Goal: Task Accomplishment & Management: Manage account settings

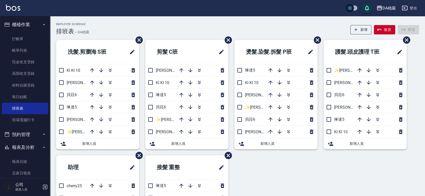
scroll to position [28, 0]
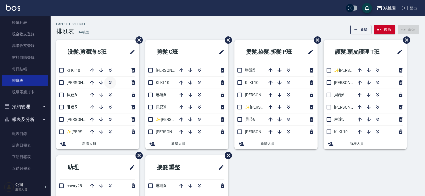
click at [111, 80] on icon "button" at bounding box center [110, 82] width 6 height 6
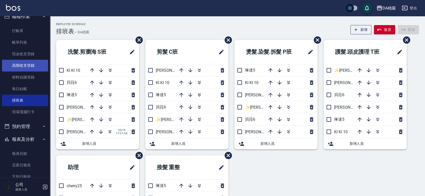
scroll to position [0, 0]
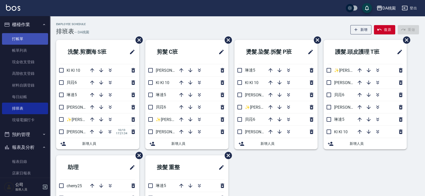
click at [25, 40] on link "打帳單" at bounding box center [25, 39] width 46 height 12
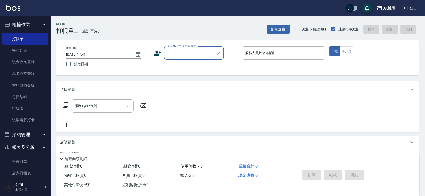
click at [197, 59] on div "顧客姓名/手機號碼/編號" at bounding box center [194, 52] width 60 height 13
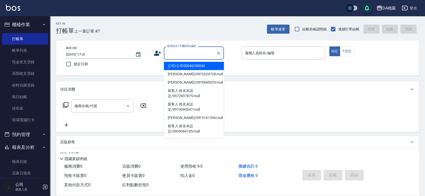
click at [198, 68] on li "公司/公司00040/00040" at bounding box center [194, 66] width 60 height 8
type input "公司/公司00040/00040"
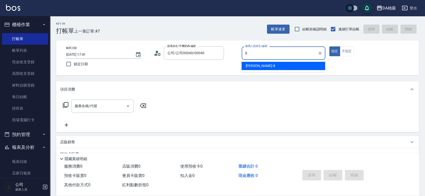
type input "8"
type button "true"
type input "桑妮-8"
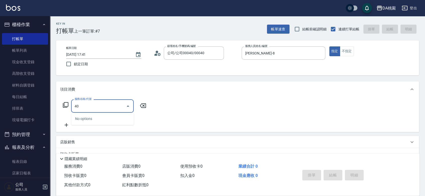
type input "401"
type input "150"
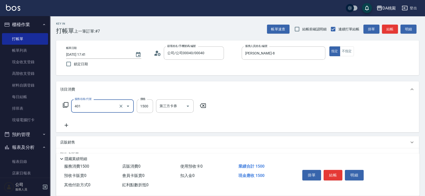
type input "染髮(互助)(401)"
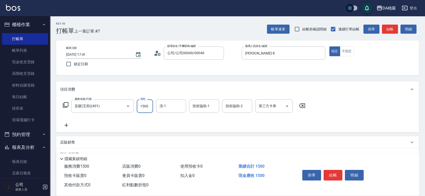
type input "2"
type input "0"
type input "258"
type input "250"
type input "2580"
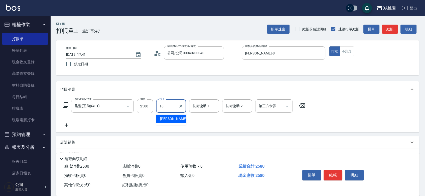
type input "小妤-18"
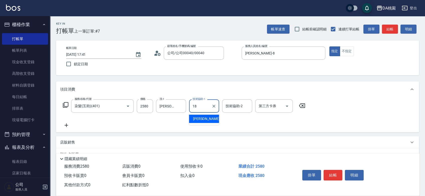
type input "小妤-18"
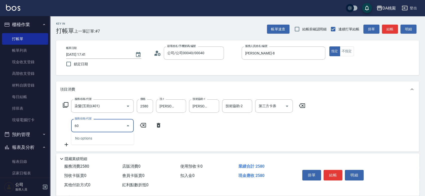
type input "609"
type input "370"
type input "鱗脂質護髮(互助)(609)"
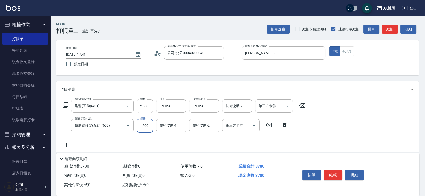
type input "4"
type input "250"
type input "40"
type input "260"
type input "400"
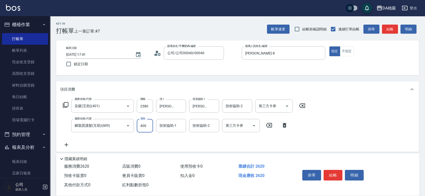
type input "290"
type input "400"
type input "小妤-18"
click at [282, 125] on icon at bounding box center [284, 125] width 13 height 6
type input "250"
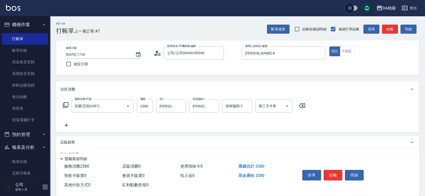
click at [68, 124] on icon at bounding box center [66, 125] width 13 height 6
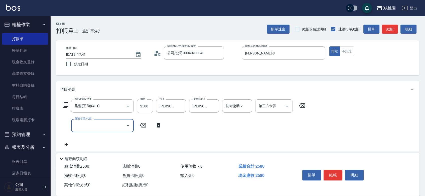
click at [78, 127] on input "服務名稱/代號" at bounding box center [98, 125] width 51 height 9
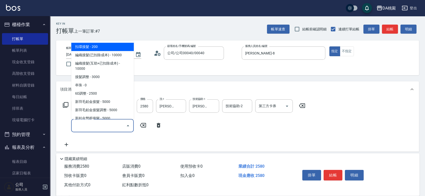
type input "4"
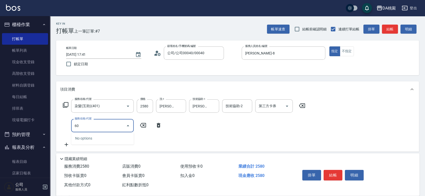
type input "601"
type input "290"
type input "基礎護髮(互助)(601)"
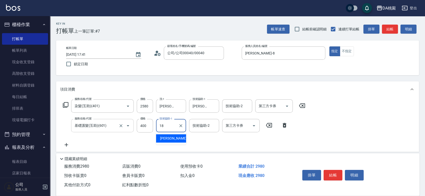
type input "小妤-18"
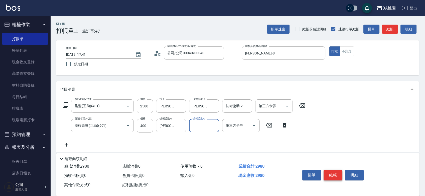
click at [332, 172] on button "結帳" at bounding box center [333, 175] width 19 height 11
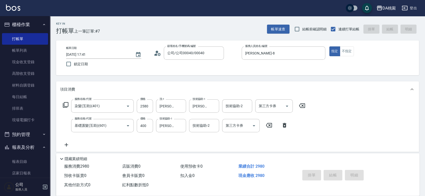
type input "2025/10/13 17:43"
type input "0"
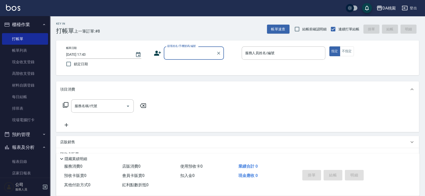
click at [185, 52] on input "顧客姓名/手機號碼/編號" at bounding box center [190, 53] width 48 height 9
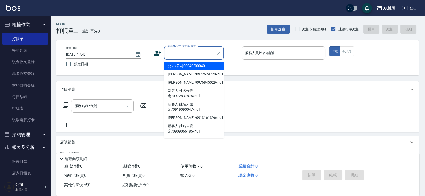
click at [183, 65] on li "公司/公司00040/00040" at bounding box center [194, 66] width 60 height 8
type input "公司/公司00040/00040"
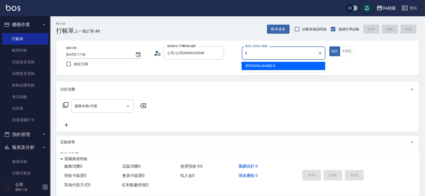
type input "桑妮-8"
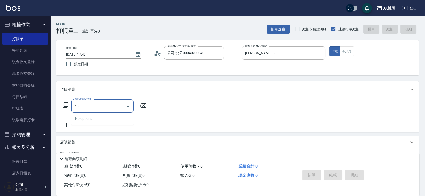
type input "400"
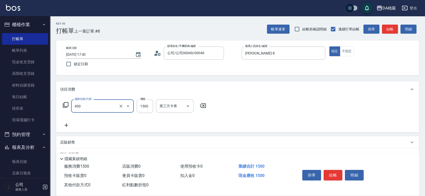
type input "150"
type input "染髮(400)"
type input "2"
type input "0"
type input "258"
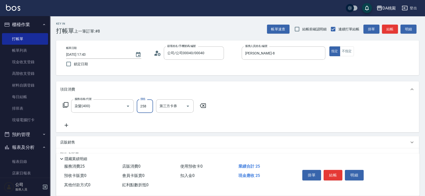
type input "20"
type input "2580"
type input "250"
type input "2580"
click at [327, 175] on button "結帳" at bounding box center [333, 175] width 19 height 11
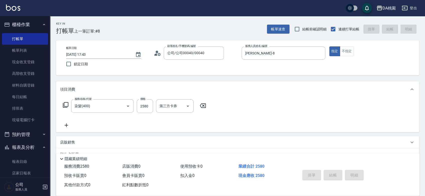
type input "0"
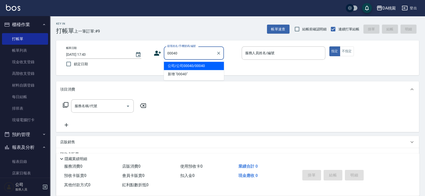
type input "公司/公司00040/00040"
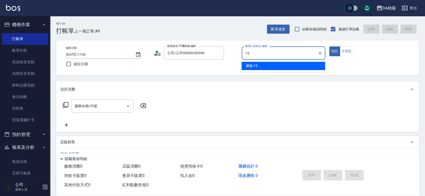
type input "馨儀-15"
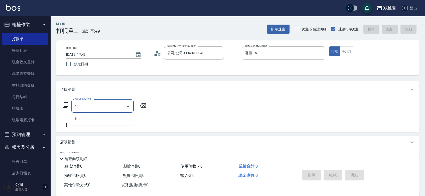
type input "400"
type input "150"
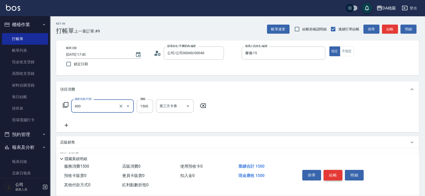
type input "染髮(400)"
type input "1"
type input "0"
type input "100"
type input "10"
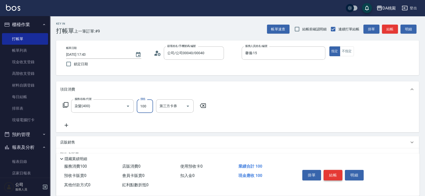
type input "1000"
type input "100"
type input "1000"
click at [327, 175] on button "結帳" at bounding box center [333, 175] width 19 height 11
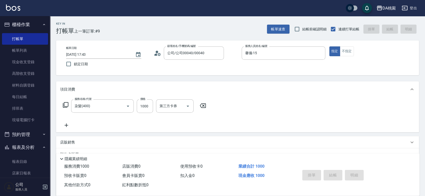
type input "0"
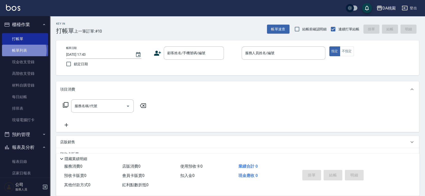
click at [22, 51] on link "帳單列表" at bounding box center [25, 51] width 46 height 12
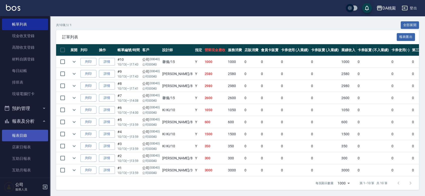
scroll to position [56, 0]
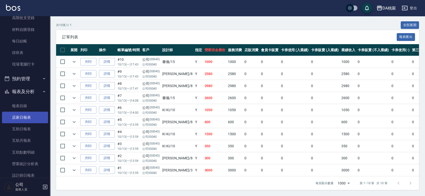
click at [32, 120] on link "店家日報表" at bounding box center [25, 118] width 46 height 12
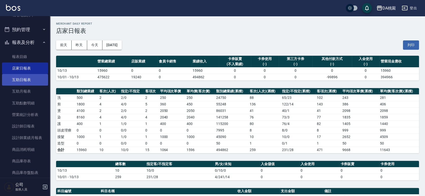
scroll to position [111, 0]
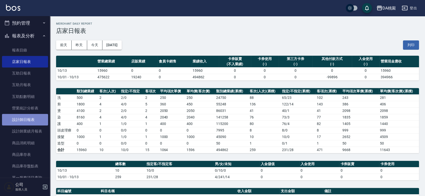
click at [30, 119] on link "設計師日報表" at bounding box center [25, 120] width 46 height 12
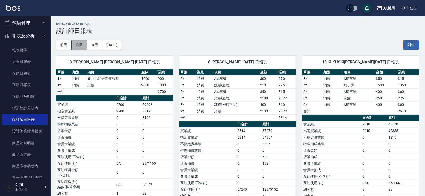
click at [78, 44] on button "昨天" at bounding box center [80, 44] width 16 height 9
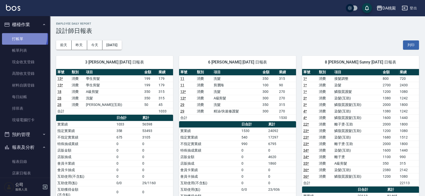
click at [21, 36] on link "打帳單" at bounding box center [25, 39] width 46 height 12
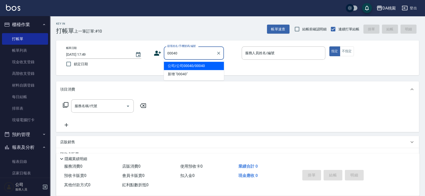
type input "公司/公司00040/00040"
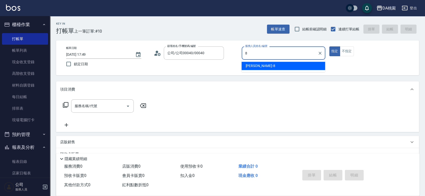
type input "桑妮-8"
type button "true"
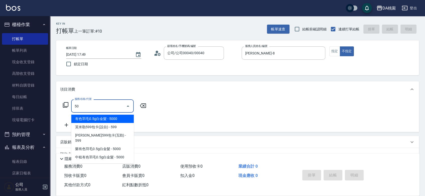
type input "501"
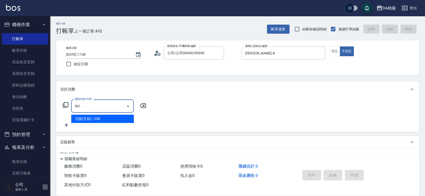
type input "20"
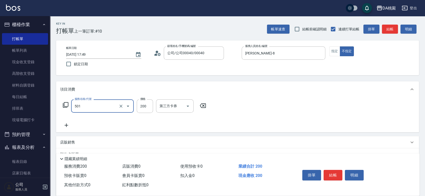
type input "洗髮(互助)(501)"
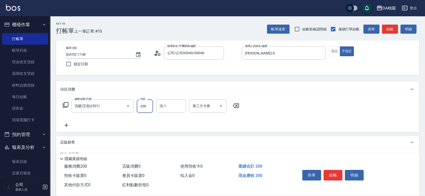
type input "0"
type input "350"
type input "30"
type input "350"
type input "小妤-18"
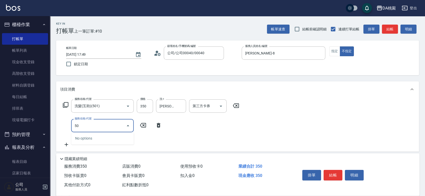
type input "504"
type input "40"
type input "潤絲(互助)(504)"
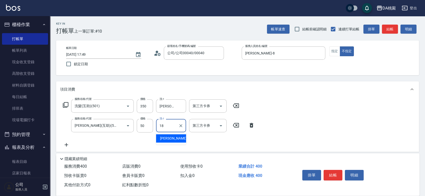
type input "小妤-18"
click at [334, 173] on button "結帳" at bounding box center [333, 175] width 19 height 11
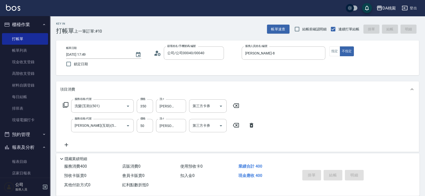
type input "2025/10/13 18:13"
type input "0"
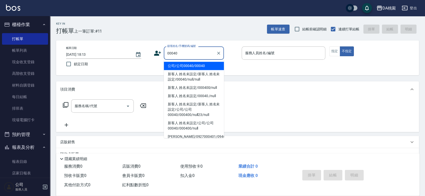
type input "公司/公司00040/00040"
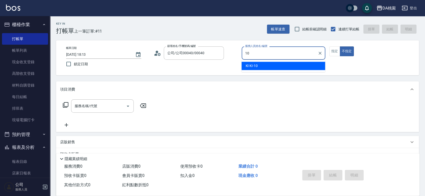
type input "KI KI -10"
type button "false"
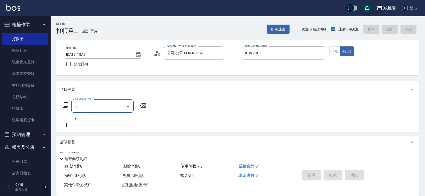
type input "500"
type input "20"
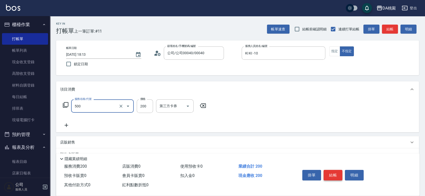
type input "洗髮(500)"
type input "0"
type input "25"
type input "20"
type input "250"
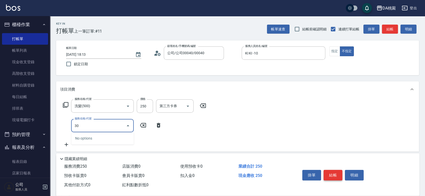
type input "303"
type input "50"
type input "A級剪髮(303)"
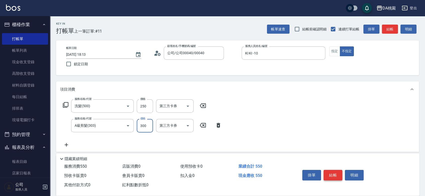
type input "4"
type input "20"
type input "40"
type input "60"
type input "400"
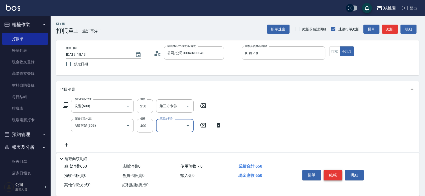
click at [334, 173] on button "結帳" at bounding box center [333, 175] width 19 height 11
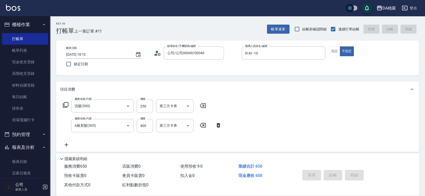
type input "2025/10/13 18:16"
type input "0"
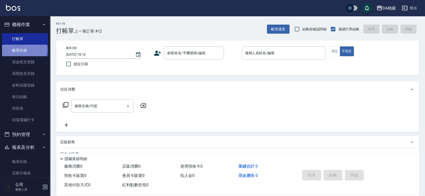
click at [24, 50] on link "帳單列表" at bounding box center [25, 51] width 46 height 12
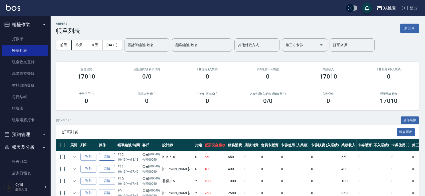
click at [110, 156] on link "詳情" at bounding box center [107, 157] width 16 height 8
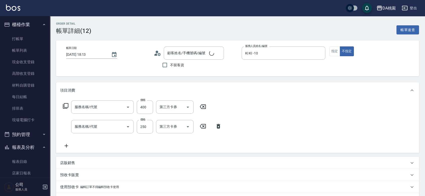
type input "2025/10/13 18:13"
type input "KI KI -10"
type input "60"
type input "公司/公司00040/00040"
type input "A級剪髮(303)"
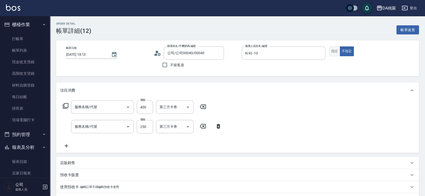
type input "洗髮(500)"
click at [339, 54] on button "指定" at bounding box center [334, 51] width 11 height 10
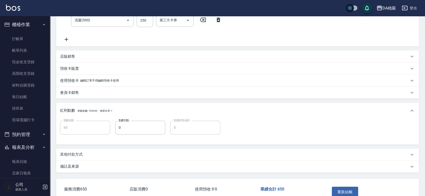
scroll to position [136, 0]
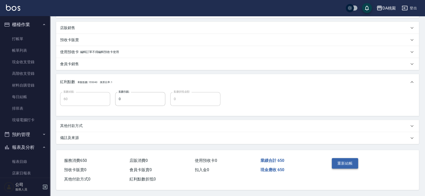
click at [349, 163] on button "重新結帳" at bounding box center [345, 163] width 27 height 11
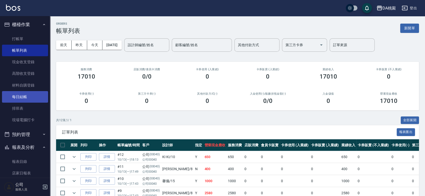
click at [29, 97] on link "每日結帳" at bounding box center [25, 97] width 46 height 12
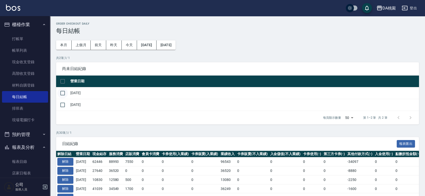
click at [62, 93] on input "checkbox" at bounding box center [62, 93] width 11 height 11
checkbox input "true"
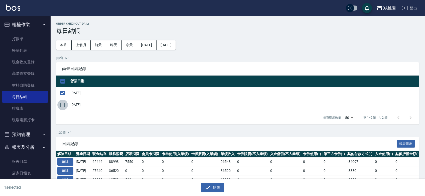
click at [63, 104] on input "checkbox" at bounding box center [62, 104] width 11 height 11
checkbox input "true"
click at [64, 104] on input "checkbox" at bounding box center [62, 104] width 11 height 11
checkbox input "false"
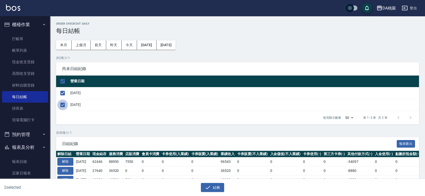
checkbox input "false"
click at [220, 187] on button "結帳" at bounding box center [212, 187] width 23 height 9
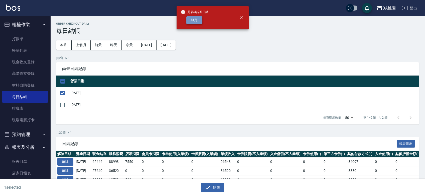
click at [194, 18] on button "確定" at bounding box center [194, 20] width 16 height 8
checkbox input "false"
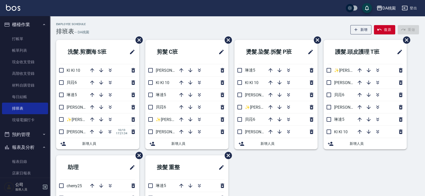
click at [175, 25] on div "Employee Schedule 排班表 — DA桃園 新增 復原 重做" at bounding box center [237, 29] width 363 height 12
click at [111, 106] on icon "button" at bounding box center [110, 107] width 6 height 6
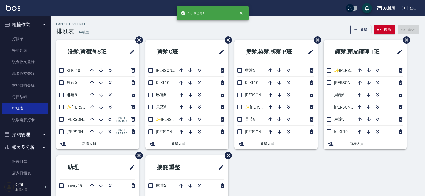
click at [122, 24] on div "Employee Schedule 排班表 — DA桃園 新增 復原 重做" at bounding box center [237, 29] width 363 height 12
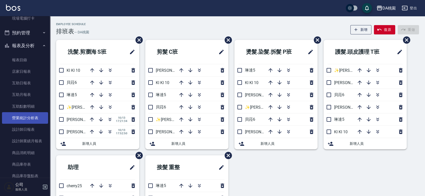
scroll to position [111, 0]
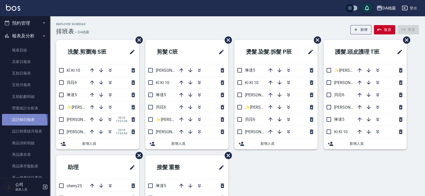
click at [17, 122] on link "設計師日報表" at bounding box center [25, 120] width 46 height 12
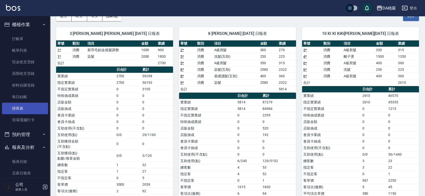
click at [22, 106] on link "排班表" at bounding box center [25, 108] width 46 height 12
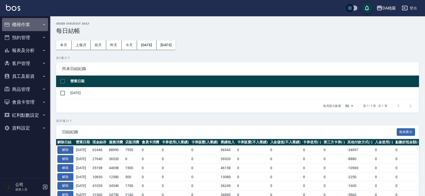
click at [35, 22] on button "櫃檯作業" at bounding box center [25, 24] width 46 height 13
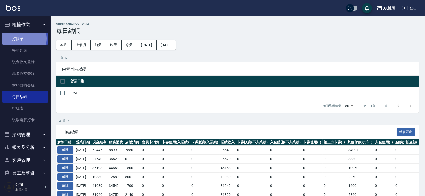
click at [22, 38] on link "打帳單" at bounding box center [25, 39] width 46 height 12
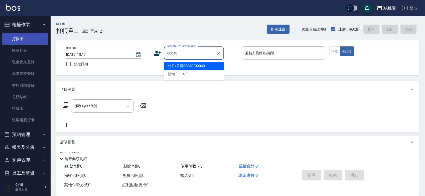
type input "公司/公司00040/00040"
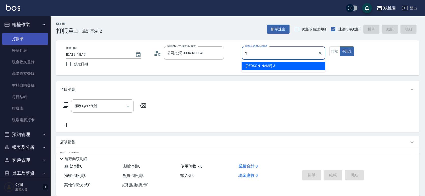
type input "3"
type button "false"
type input "愛莉絲-3"
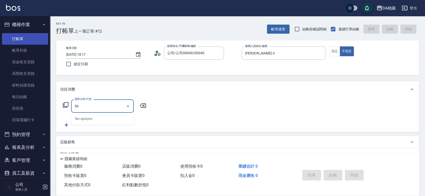
type input "508"
type input "30"
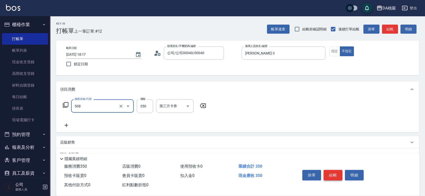
type input "精油舒壓洗髮(508)"
click at [328, 174] on button "結帳" at bounding box center [333, 175] width 19 height 11
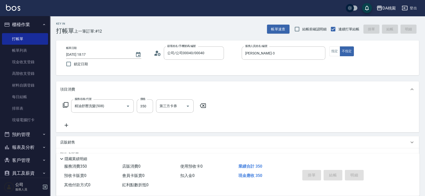
type input "0"
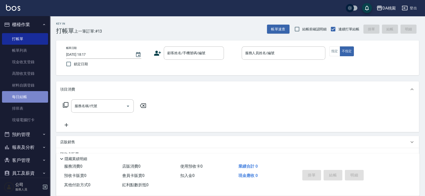
click at [28, 96] on link "每日結帳" at bounding box center [25, 97] width 46 height 12
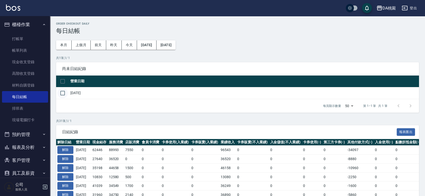
click at [63, 94] on input "checkbox" at bounding box center [62, 93] width 11 height 11
checkbox input "true"
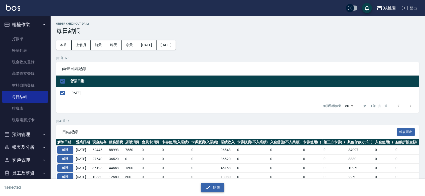
click at [220, 188] on button "結帳" at bounding box center [212, 187] width 23 height 9
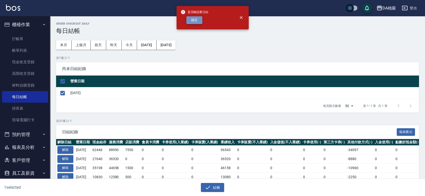
click at [198, 23] on button "確定" at bounding box center [194, 20] width 16 height 8
checkbox input "false"
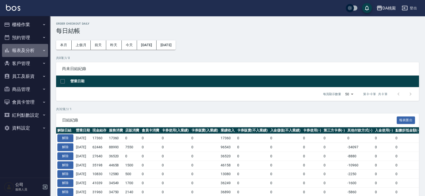
click at [34, 50] on button "報表及分析" at bounding box center [25, 50] width 46 height 13
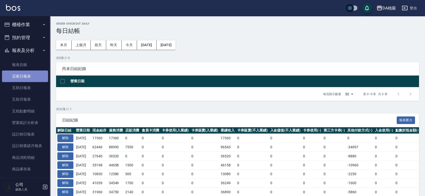
click at [32, 76] on link "店家日報表" at bounding box center [25, 76] width 46 height 12
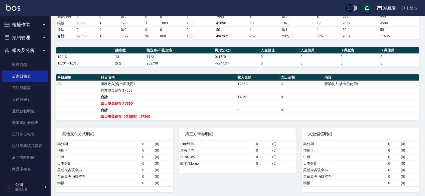
scroll to position [115, 0]
